Goal: Book appointment/travel/reservation

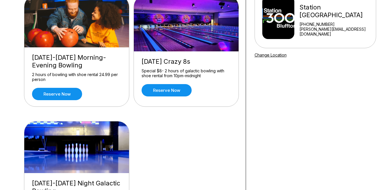
scroll to position [66, 0]
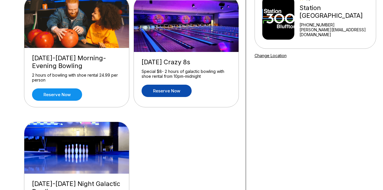
click at [178, 90] on link "Reserve now" at bounding box center [167, 90] width 50 height 12
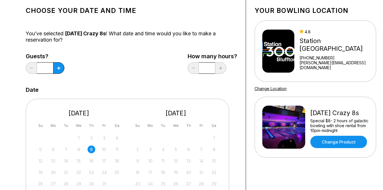
scroll to position [33, 0]
click at [59, 68] on icon at bounding box center [58, 67] width 3 height 3
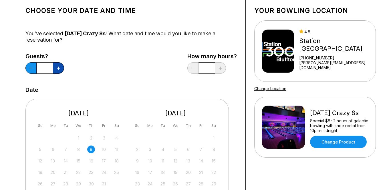
click at [59, 68] on icon at bounding box center [58, 67] width 3 height 3
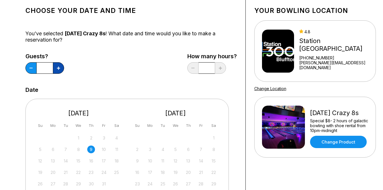
click at [59, 68] on icon at bounding box center [58, 67] width 3 height 3
click at [26, 68] on button at bounding box center [30, 67] width 11 height 11
click at [28, 67] on button at bounding box center [30, 67] width 11 height 11
drag, startPoint x: 30, startPoint y: 67, endPoint x: 41, endPoint y: 66, distance: 10.9
click at [30, 67] on button at bounding box center [30, 67] width 11 height 11
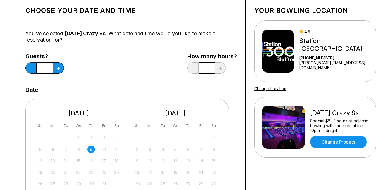
type input "*"
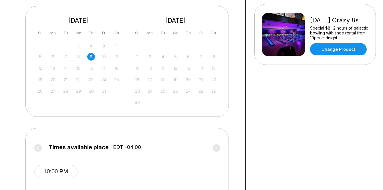
scroll to position [138, 0]
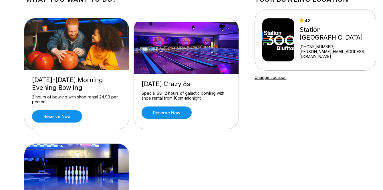
scroll to position [51, 0]
